Goal: Communication & Community: Answer question/provide support

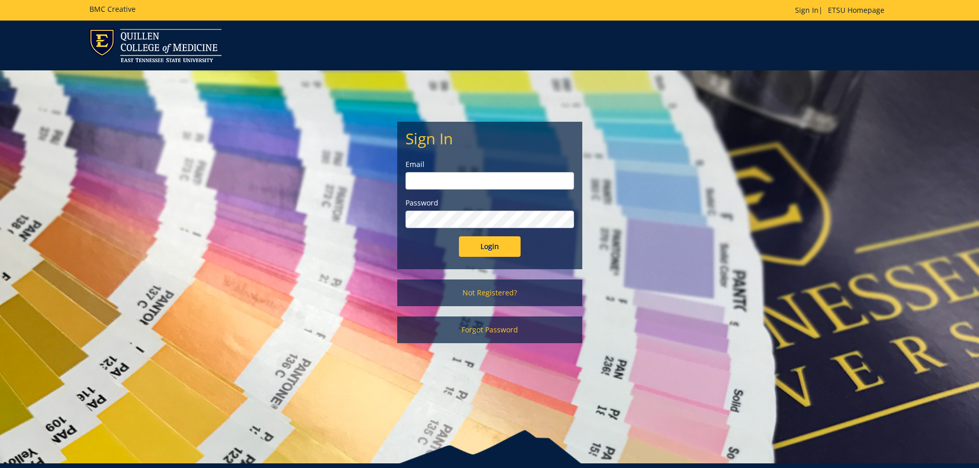
type input "[EMAIL_ADDRESS][DOMAIN_NAME]"
click at [491, 248] on input "Login" at bounding box center [490, 246] width 62 height 21
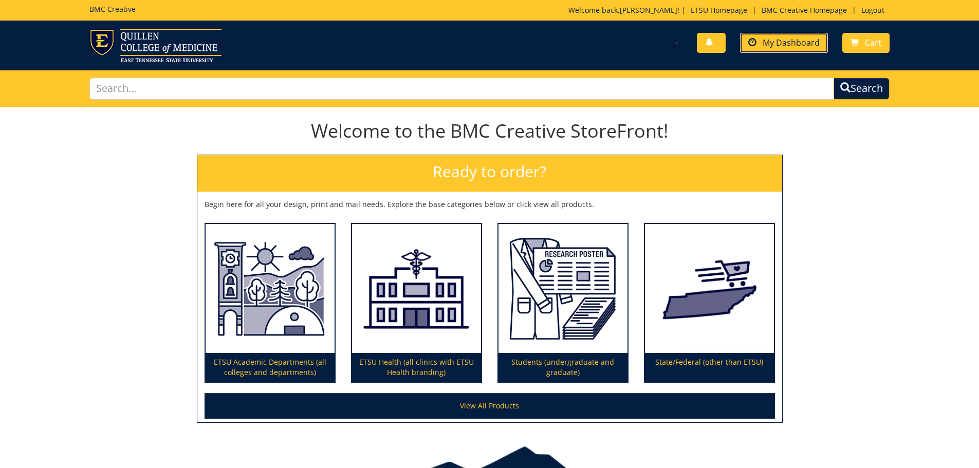
click at [804, 37] on span "My Dashboard" at bounding box center [790, 42] width 57 height 11
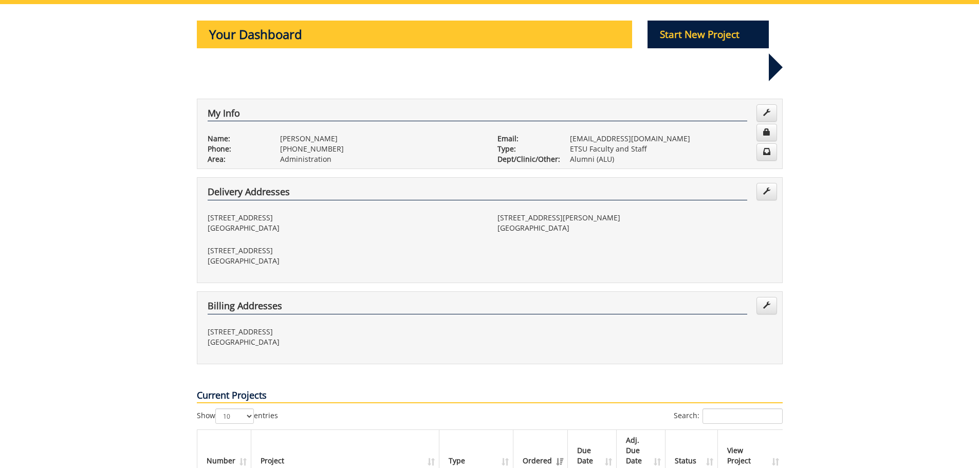
scroll to position [206, 0]
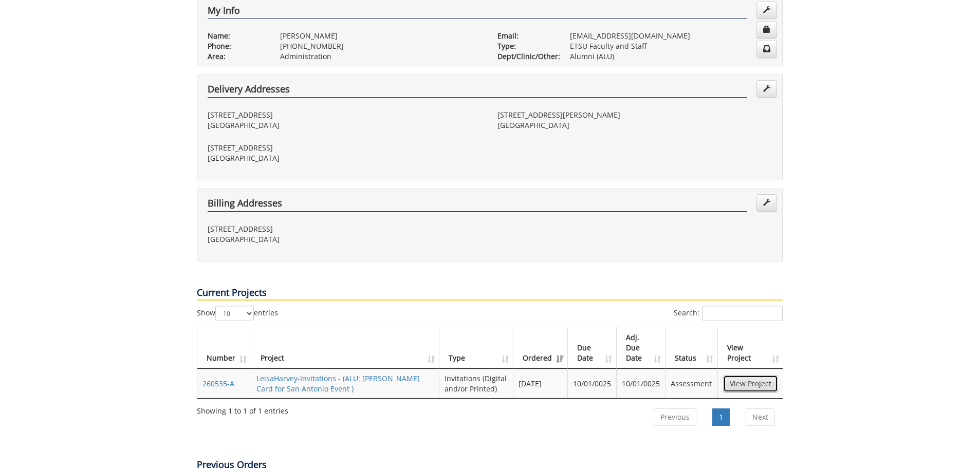
click at [751, 375] on link "View Project" at bounding box center [750, 383] width 55 height 17
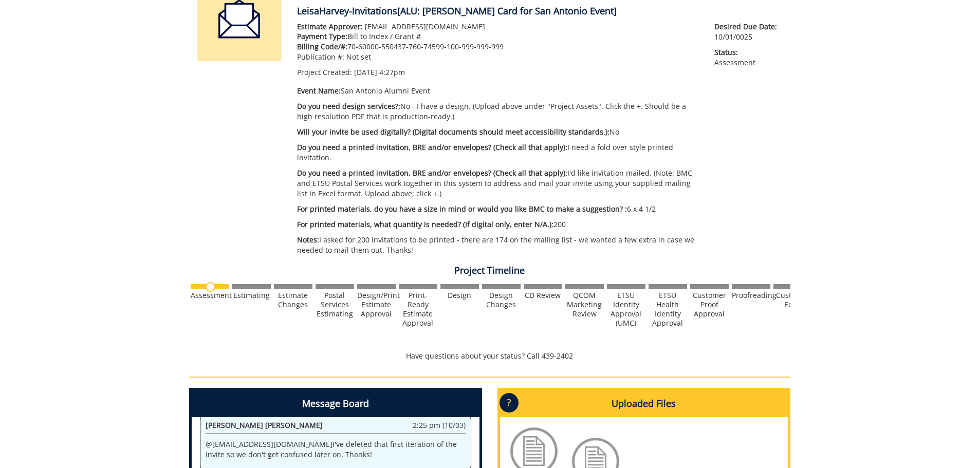
scroll to position [360, 0]
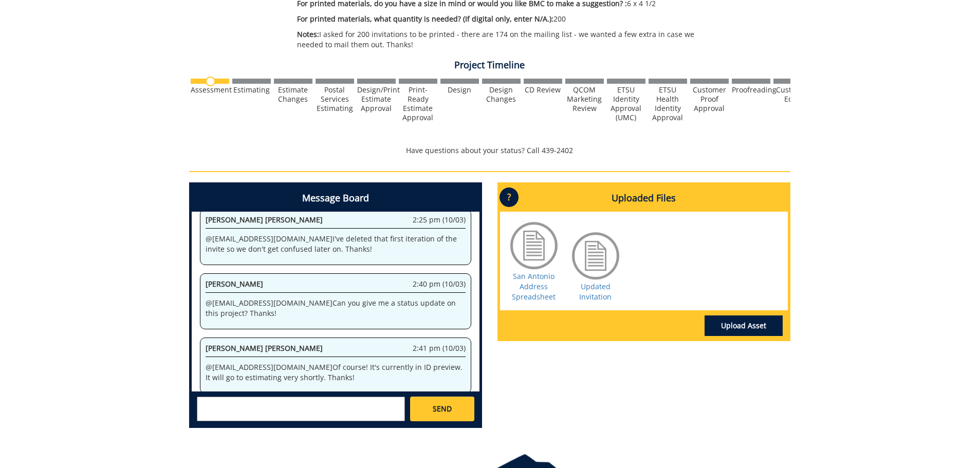
click at [226, 397] on textarea at bounding box center [301, 409] width 208 height 25
click at [600, 284] on link "Updated Invitation" at bounding box center [595, 292] width 32 height 20
click at [251, 401] on textarea at bounding box center [301, 409] width 208 height 25
click at [262, 397] on textarea at bounding box center [301, 409] width 208 height 25
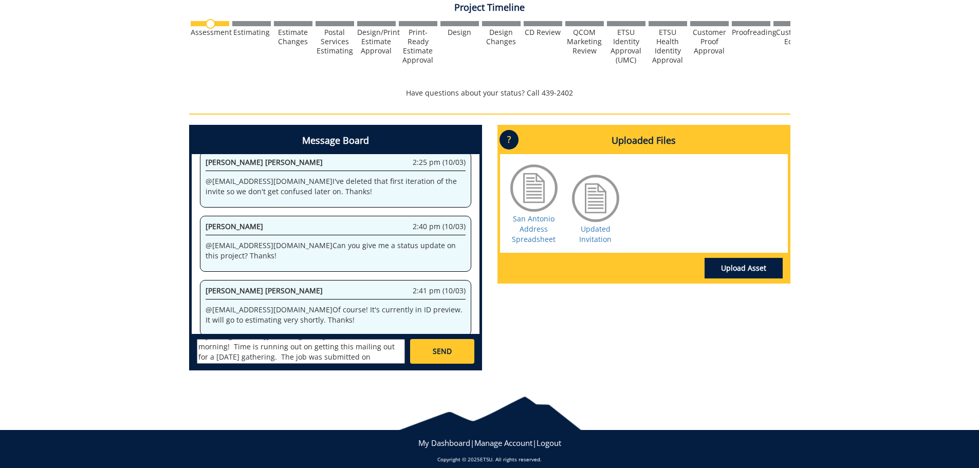
scroll to position [0, 0]
click at [381, 346] on textarea "@waldenrr@etsu.edu @fair - Good morning! Time is running out on getting this ma…" at bounding box center [301, 351] width 208 height 25
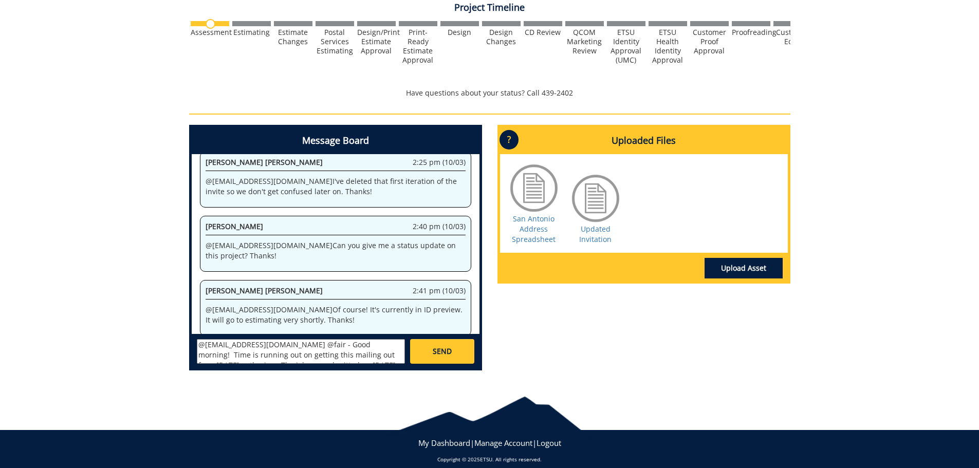
click at [289, 339] on textarea "@waldenrr@etsu.edu @fair - Good morning! Time is running out on getting this ma…" at bounding box center [301, 351] width 208 height 25
click at [372, 343] on textarea "@waldenrr@etsu.edu @fair@mail.etsu.edu - Good morning! Time is running out on g…" at bounding box center [301, 351] width 208 height 25
click at [304, 345] on textarea "@waldenrr@etsu.edu @fair@mail.etsu.edu - Good morning! Time is running out on g…" at bounding box center [301, 351] width 208 height 25
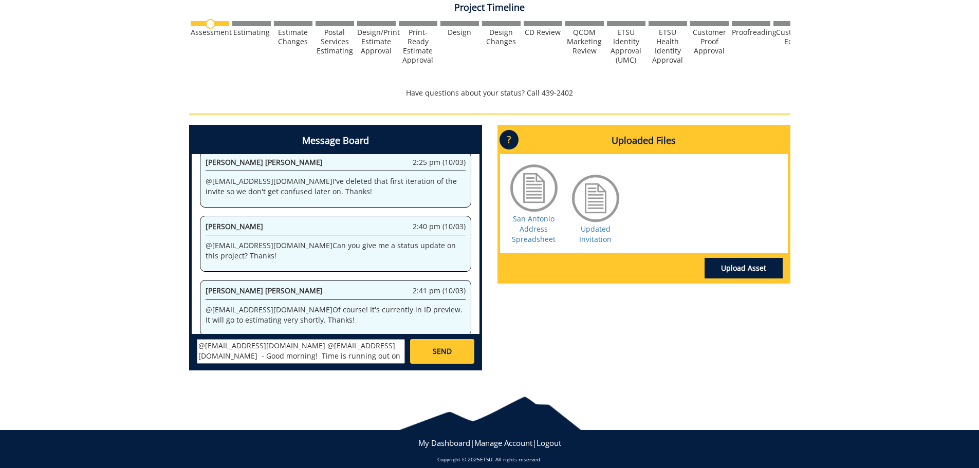
click at [368, 341] on textarea "@[EMAIL_ADDRESS][DOMAIN_NAME] @[EMAIL_ADDRESS][DOMAIN_NAME] - Good morning! Tim…" at bounding box center [301, 351] width 208 height 25
type textarea "@[EMAIL_ADDRESS][DOMAIN_NAME] @[EMAIL_ADDRESS][DOMAIN_NAME] - Good morning! Tim…"
click at [445, 339] on link "SEND" at bounding box center [442, 351] width 64 height 25
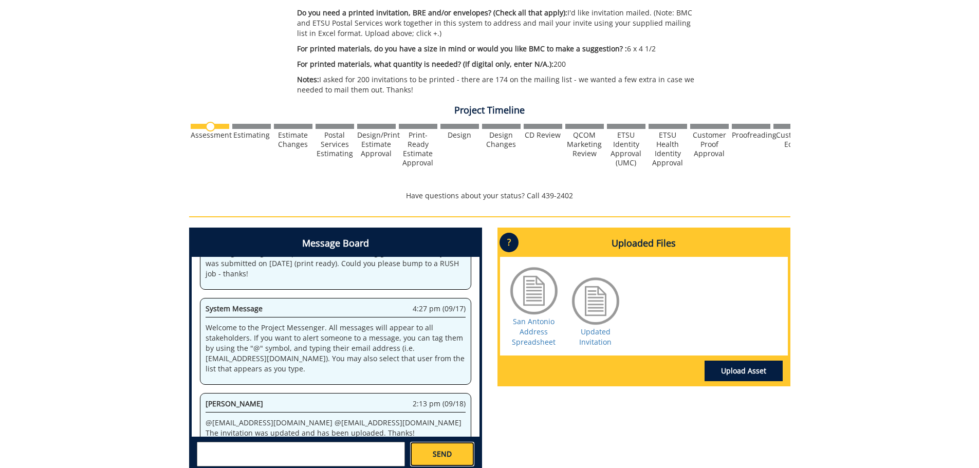
scroll to position [37504, 0]
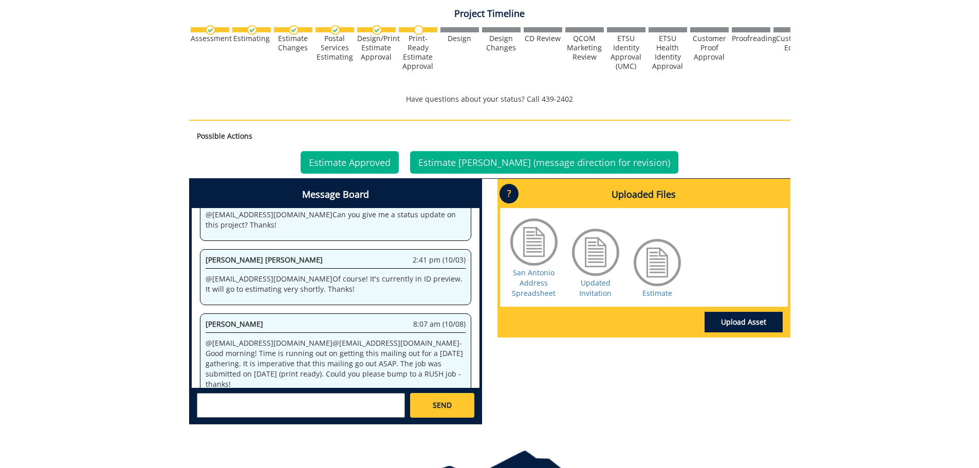
scroll to position [465, 0]
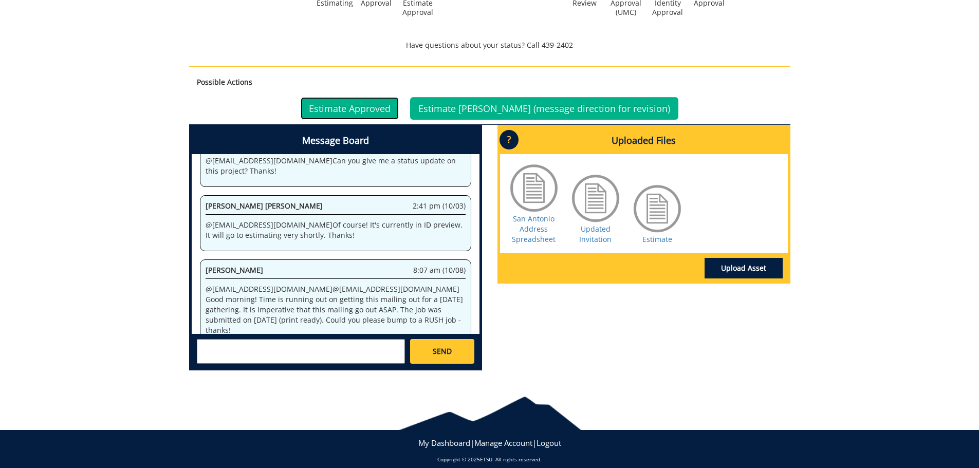
click at [366, 100] on link "Estimate Approved" at bounding box center [350, 108] width 98 height 23
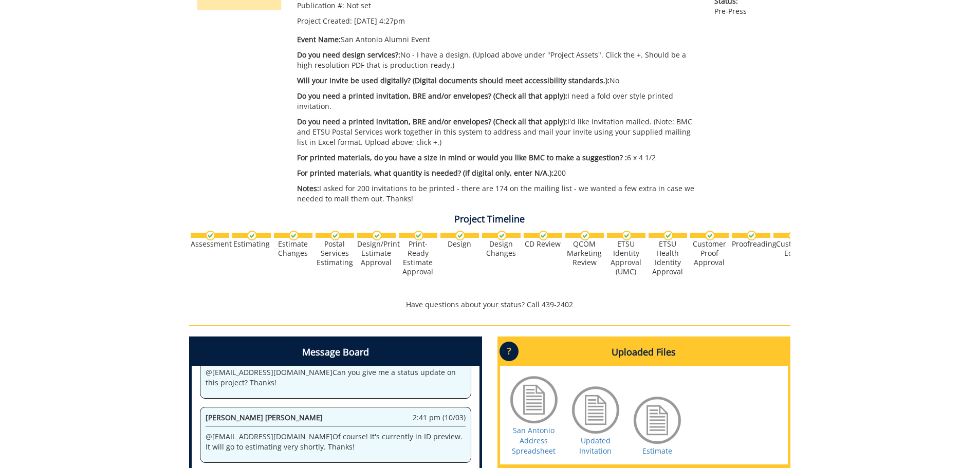
scroll to position [308, 0]
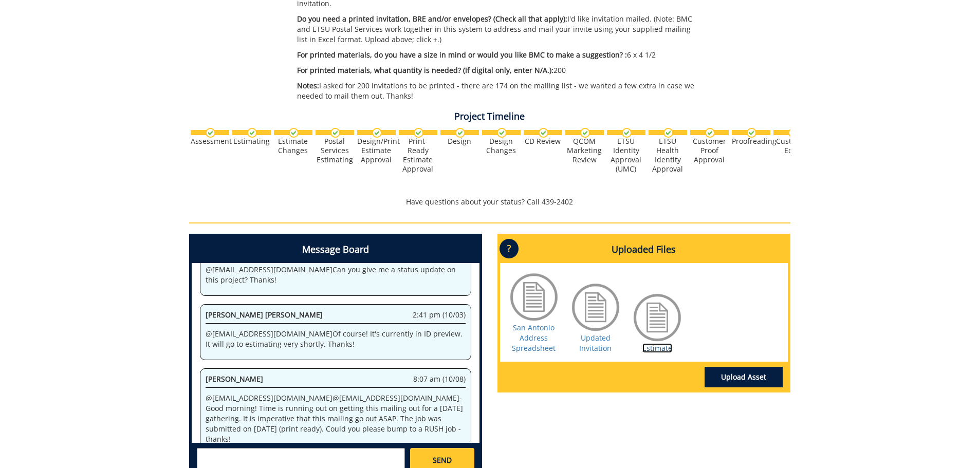
click at [652, 343] on link "Estimate" at bounding box center [657, 348] width 30 height 10
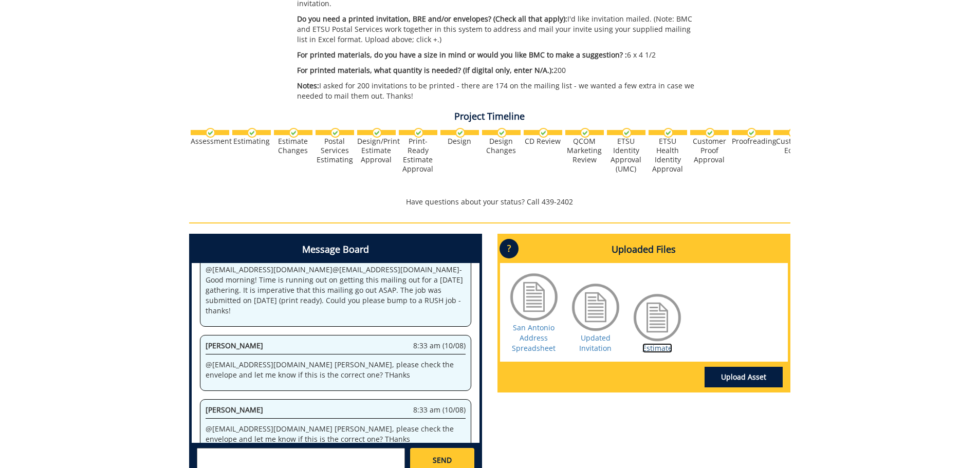
scroll to position [1524, 0]
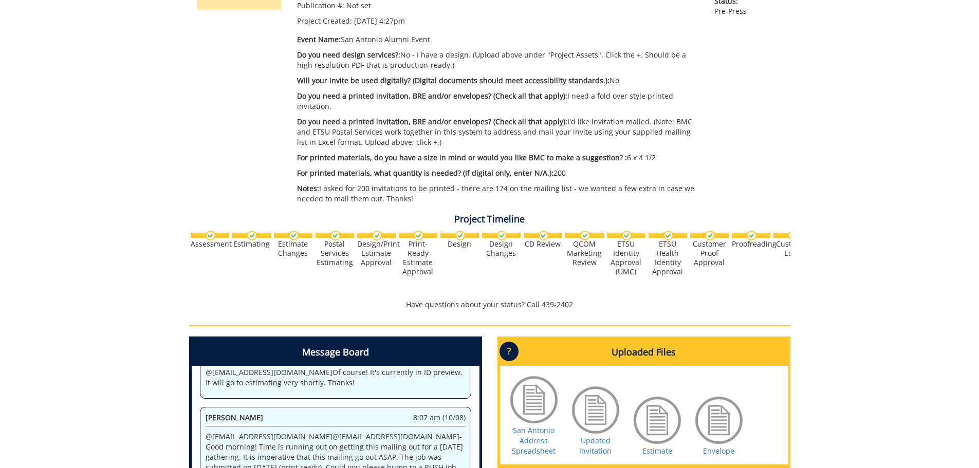
scroll to position [411, 0]
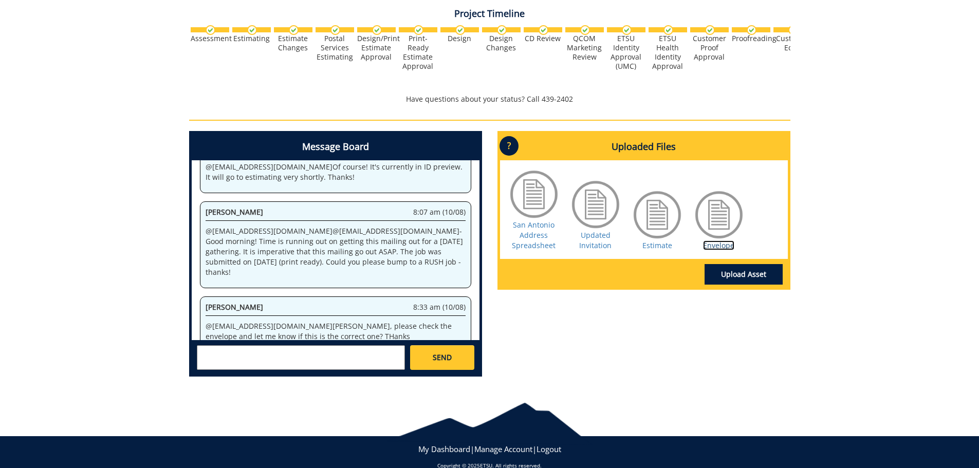
click at [709, 240] on link "Envelope" at bounding box center [718, 245] width 31 height 10
click at [273, 351] on textarea at bounding box center [301, 357] width 208 height 25
type textarea "@[EMAIL_ADDRESS][DOMAIN_NAME] Yes - that is the correct one. Thanks so much for…"
click at [464, 347] on link "SEND" at bounding box center [442, 357] width 64 height 25
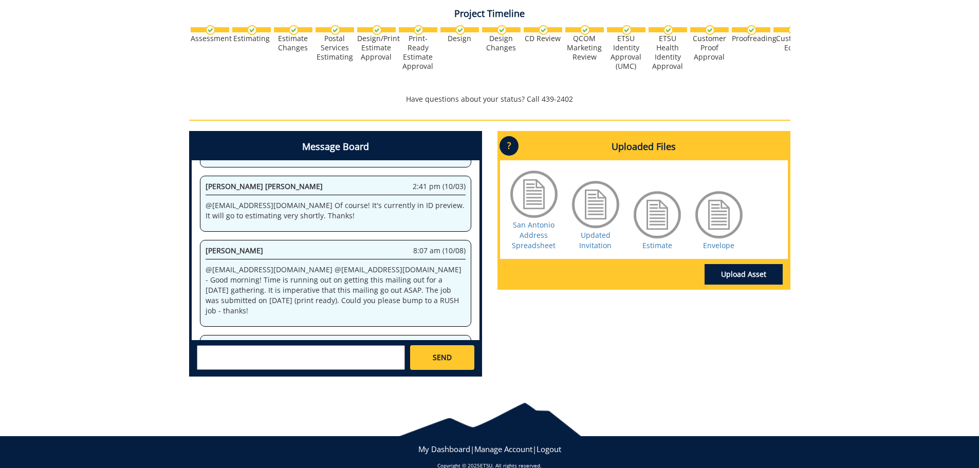
scroll to position [38825, 0]
